Goal: Task Accomplishment & Management: Manage account settings

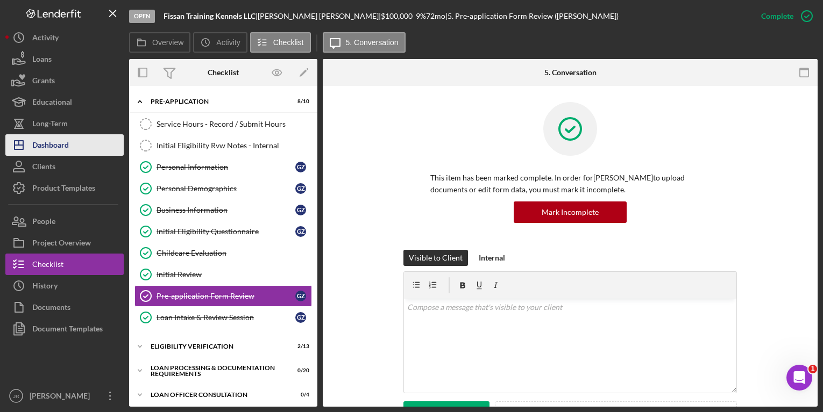
click at [51, 144] on div "Dashboard" at bounding box center [50, 146] width 37 height 24
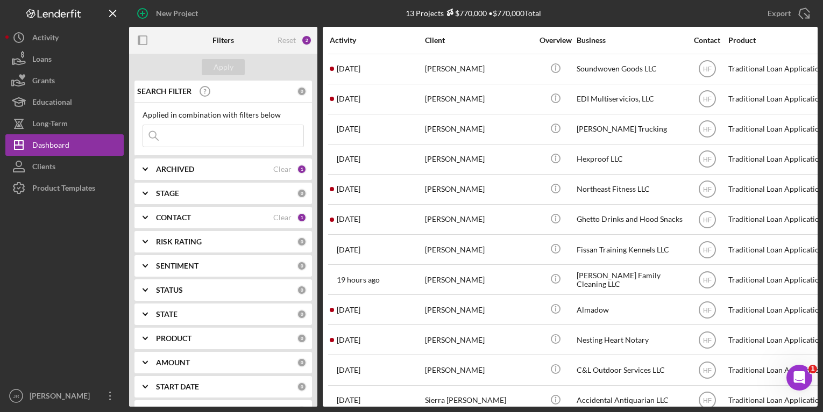
click at [177, 223] on div "CONTACT Clear 1" at bounding box center [231, 218] width 151 height 10
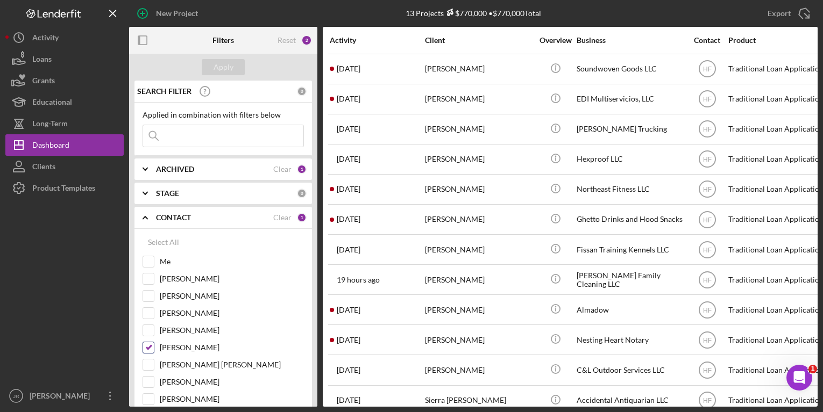
click at [153, 346] on input "[PERSON_NAME]" at bounding box center [148, 348] width 11 height 11
checkbox input "false"
click at [151, 268] on div at bounding box center [149, 262] width 12 height 12
click at [151, 261] on input "Me" at bounding box center [148, 262] width 11 height 11
checkbox input "true"
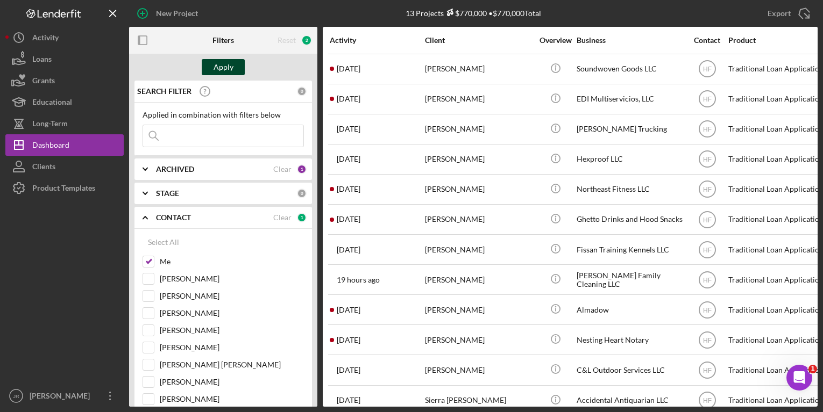
click at [225, 74] on div "Apply" at bounding box center [224, 67] width 20 height 16
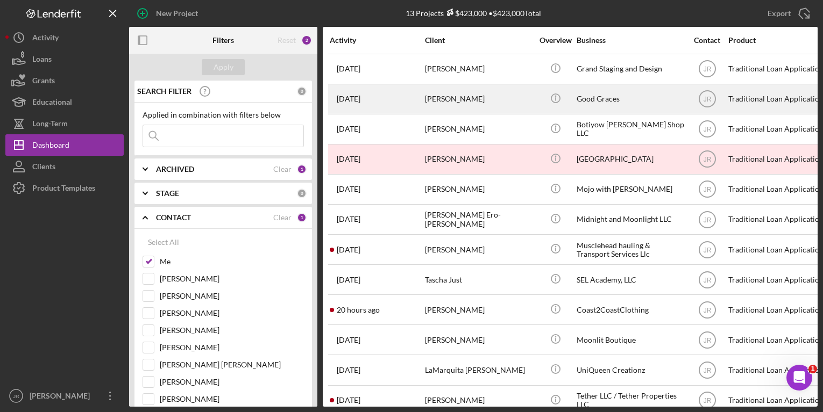
click at [585, 103] on div "Good Graces" at bounding box center [631, 99] width 108 height 29
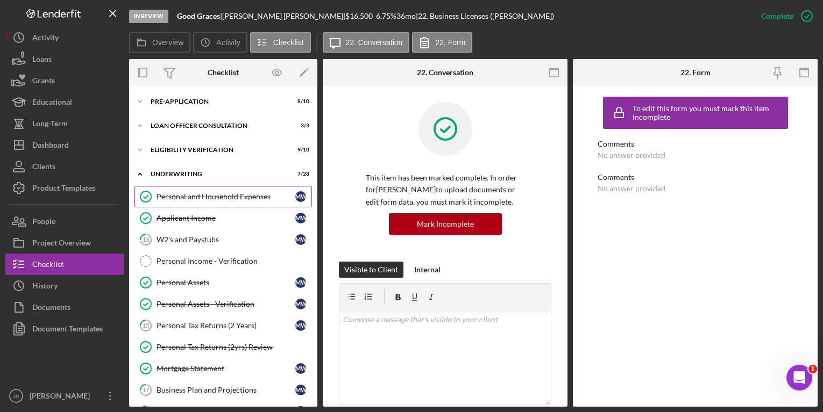
click at [209, 199] on div "Personal and Household Expenses" at bounding box center [225, 197] width 139 height 9
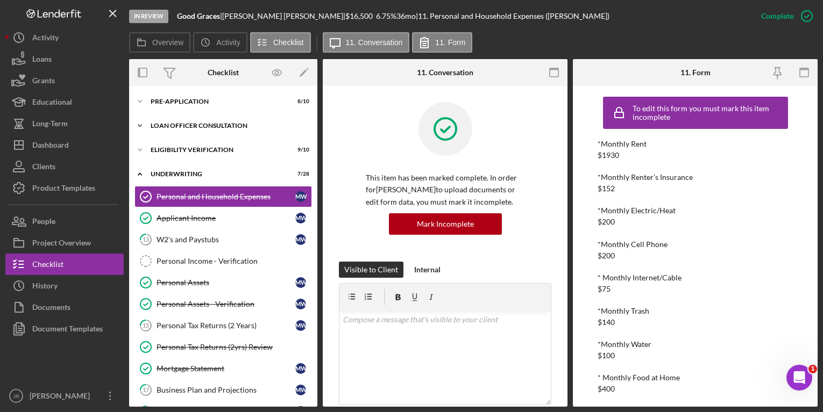
click at [212, 122] on div "Icon/Expander Loan Officer Consultation 3 / 3" at bounding box center [223, 126] width 188 height 22
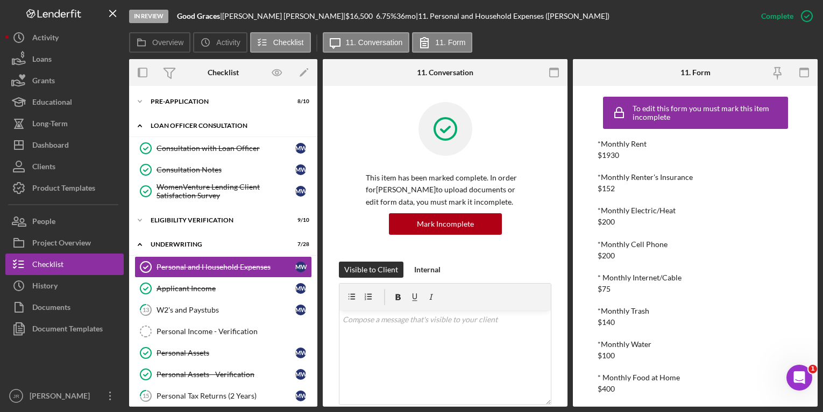
click at [212, 122] on div "Icon/Expander Loan Officer Consultation 3 / 3" at bounding box center [223, 126] width 188 height 22
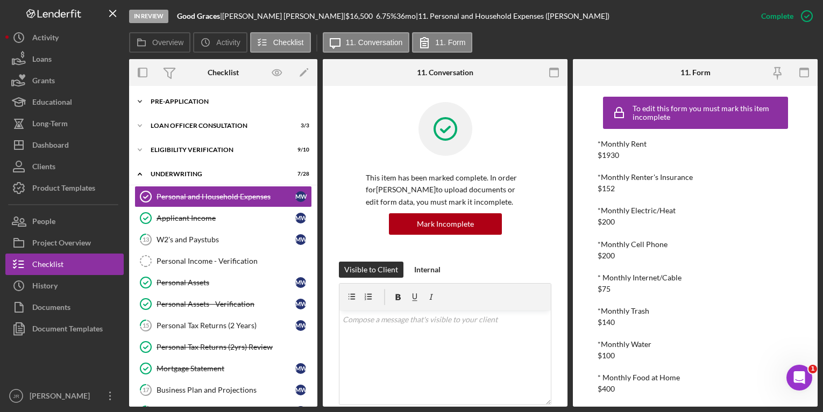
click at [185, 106] on div "Icon/Expander Pre-Application 8 / 10" at bounding box center [223, 102] width 188 height 22
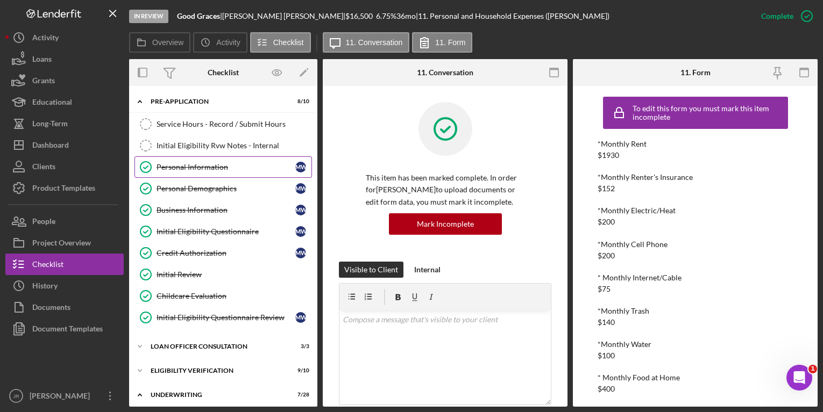
click at [214, 169] on div "Personal Information" at bounding box center [225, 167] width 139 height 9
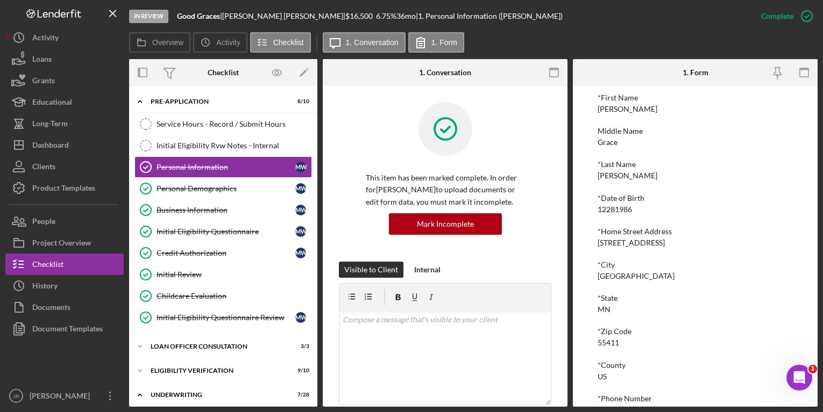
scroll to position [137, 0]
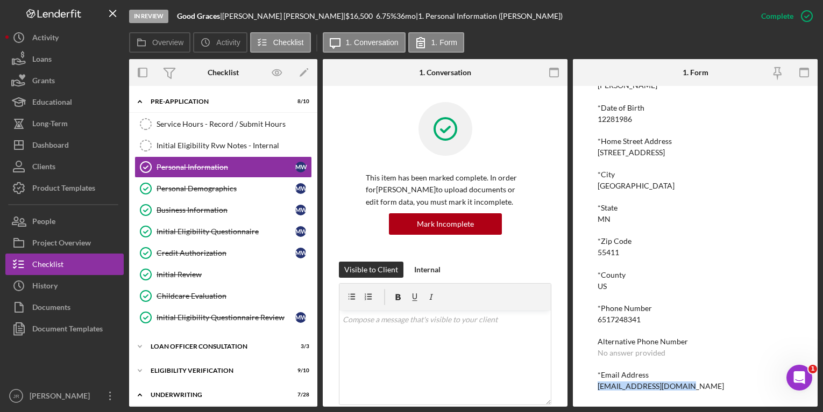
drag, startPoint x: 685, startPoint y: 387, endPoint x: 590, endPoint y: 393, distance: 94.9
click at [590, 393] on div "To edit this form you must mark this item incomplete *First Name [PERSON_NAME] …" at bounding box center [695, 246] width 245 height 321
copy div "[EMAIL_ADDRESS][DOMAIN_NAME]"
click at [78, 137] on button "Icon/Dashboard Dashboard" at bounding box center [64, 145] width 118 height 22
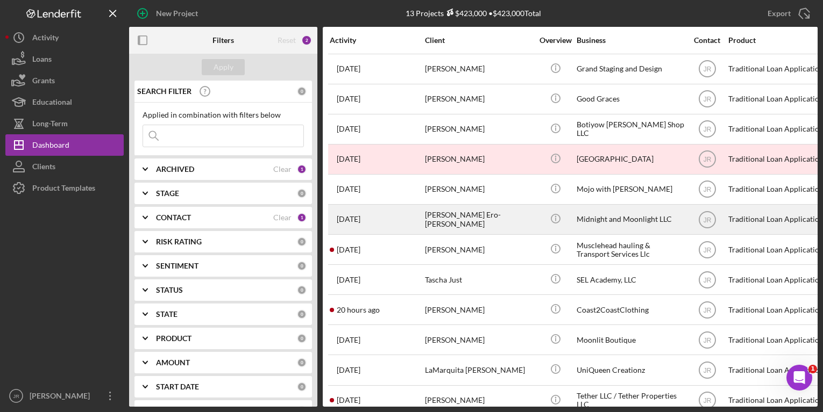
click at [443, 218] on div "[PERSON_NAME] Ero-[PERSON_NAME]" at bounding box center [479, 219] width 108 height 29
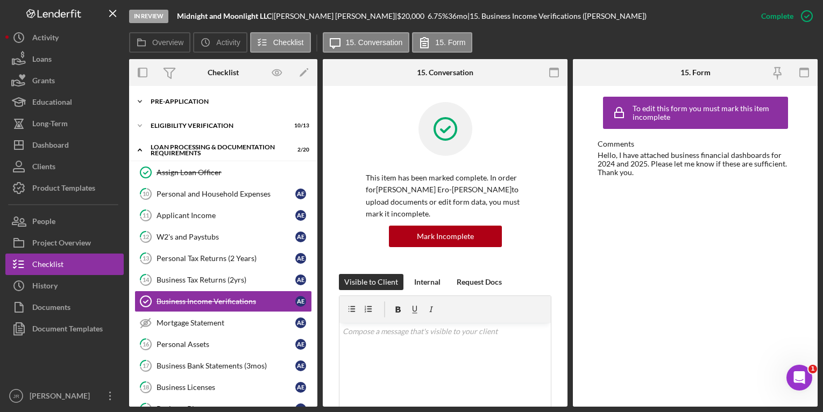
click at [185, 100] on div "Pre-Application" at bounding box center [227, 101] width 153 height 6
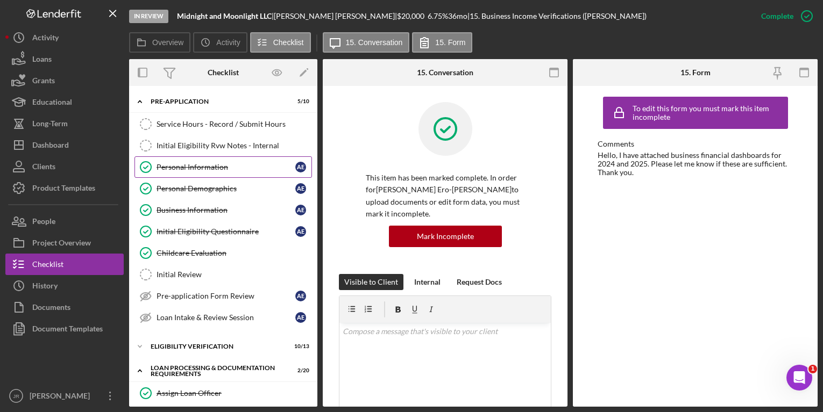
click at [182, 166] on div "Personal Information" at bounding box center [225, 167] width 139 height 9
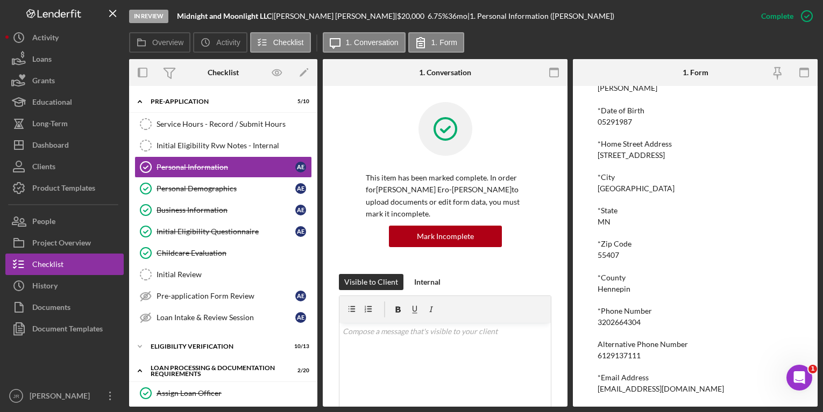
scroll to position [137, 0]
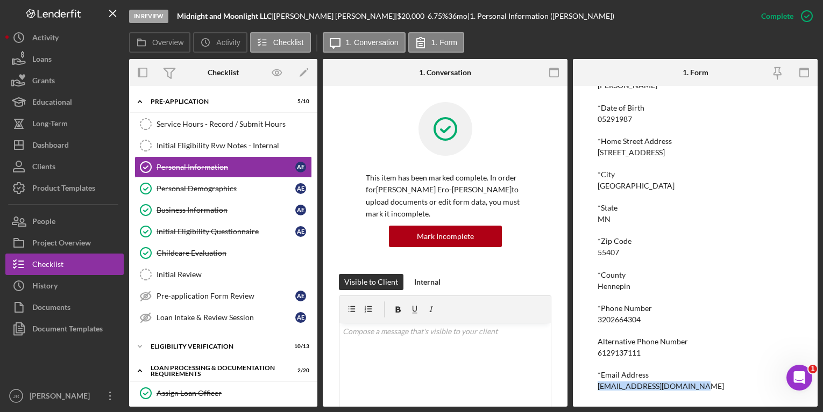
drag, startPoint x: 696, startPoint y: 389, endPoint x: 586, endPoint y: 390, distance: 109.7
click at [586, 390] on div "To edit this form you must mark this item incomplete *First Name [PERSON_NAME] …" at bounding box center [695, 246] width 245 height 321
copy div "[EMAIL_ADDRESS][DOMAIN_NAME]"
